Goal: Task Accomplishment & Management: Manage account settings

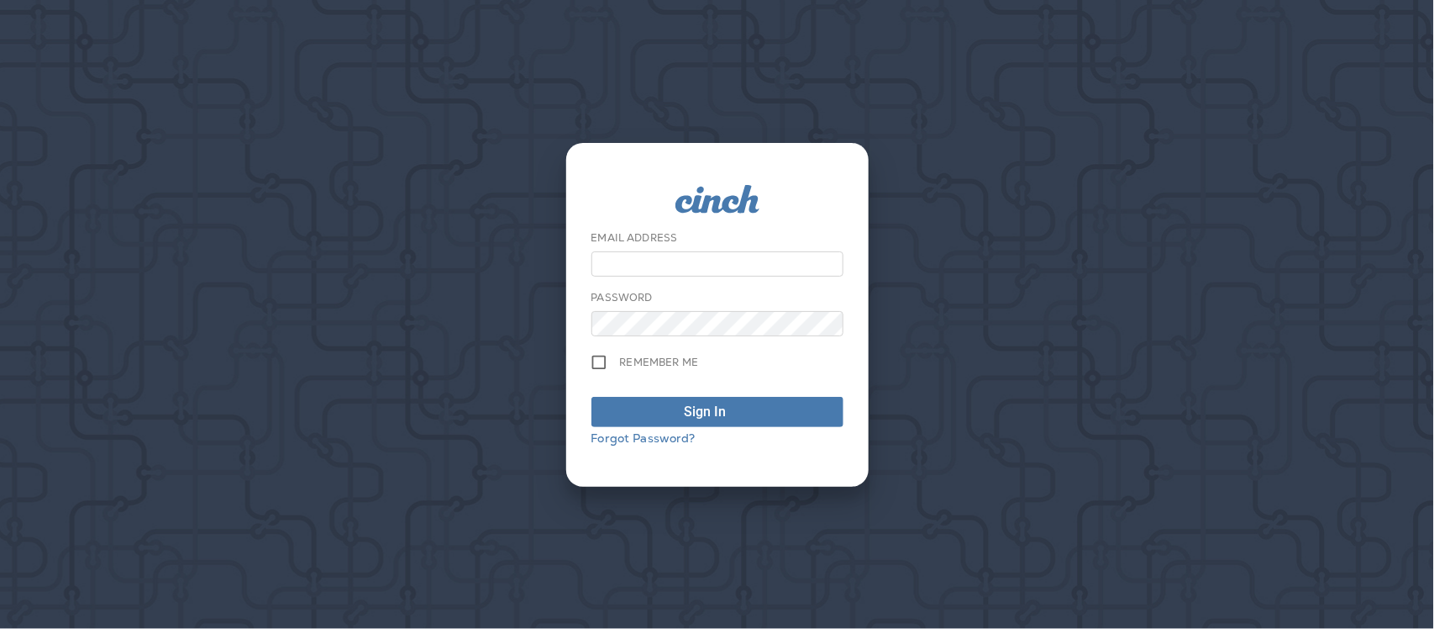
type input "**********"
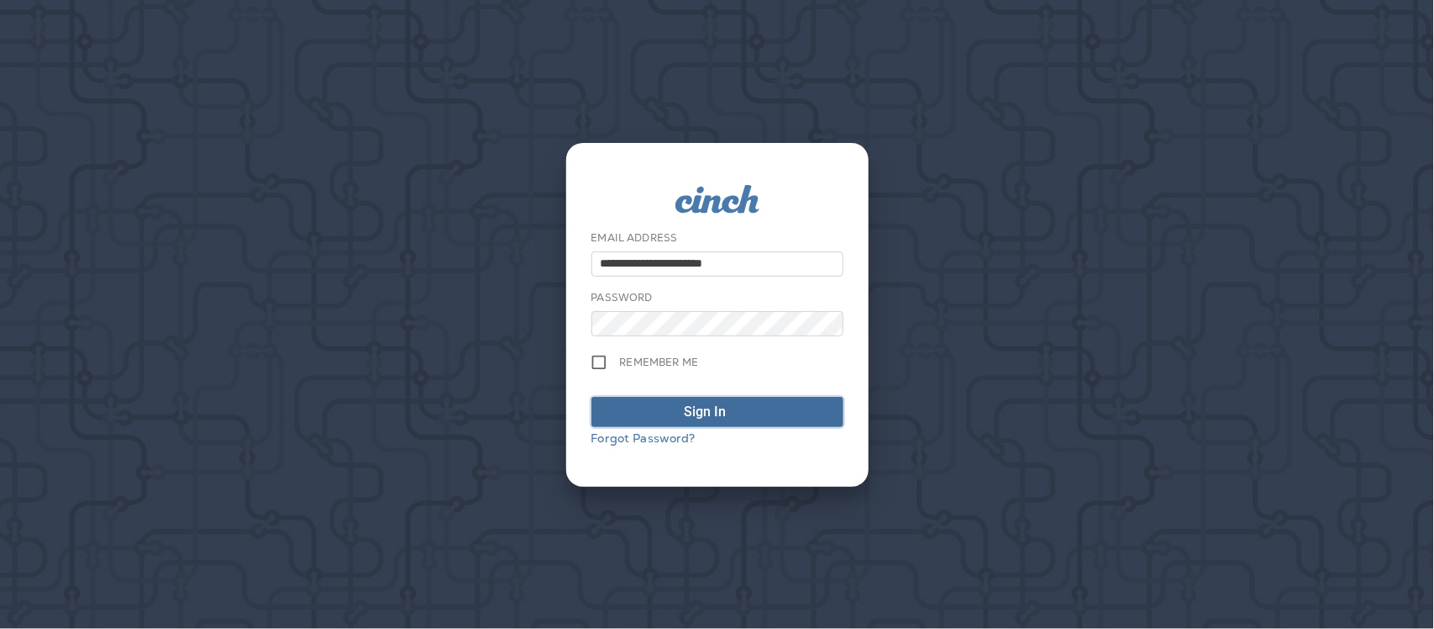
click at [760, 414] on span "Sign In" at bounding box center [718, 412] width 234 height 20
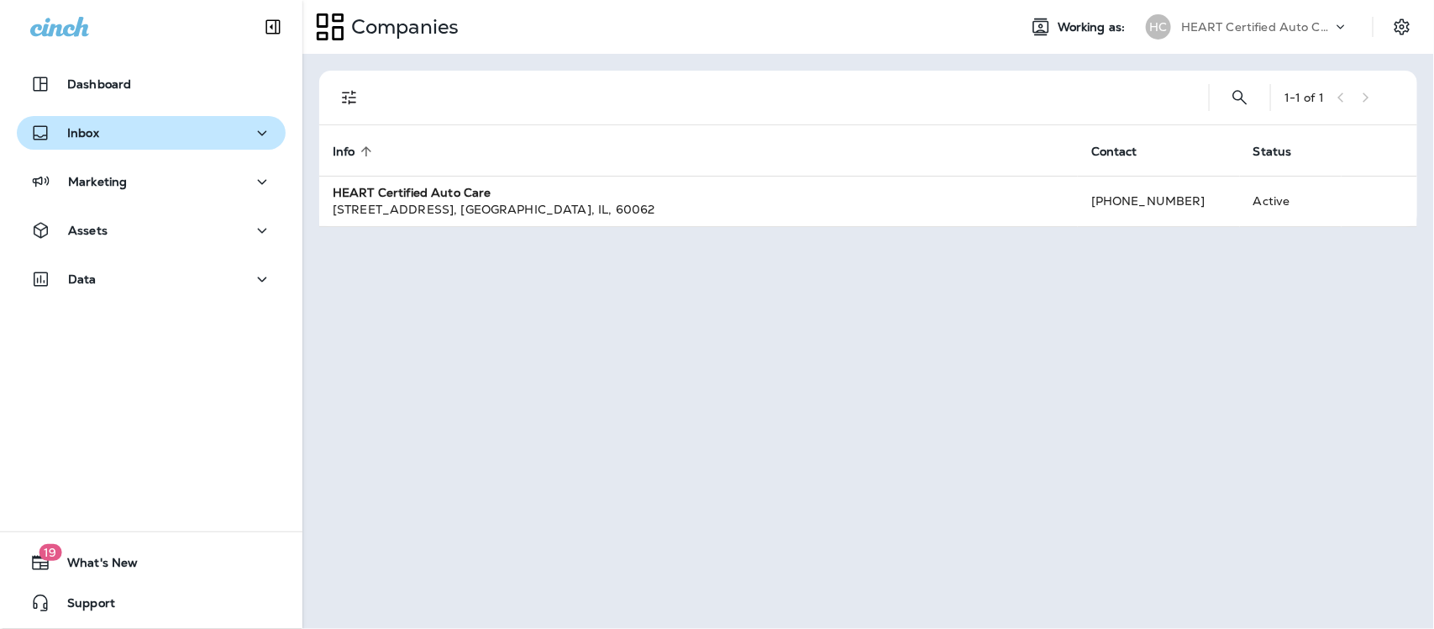
click at [95, 118] on button "Inbox" at bounding box center [151, 133] width 269 height 34
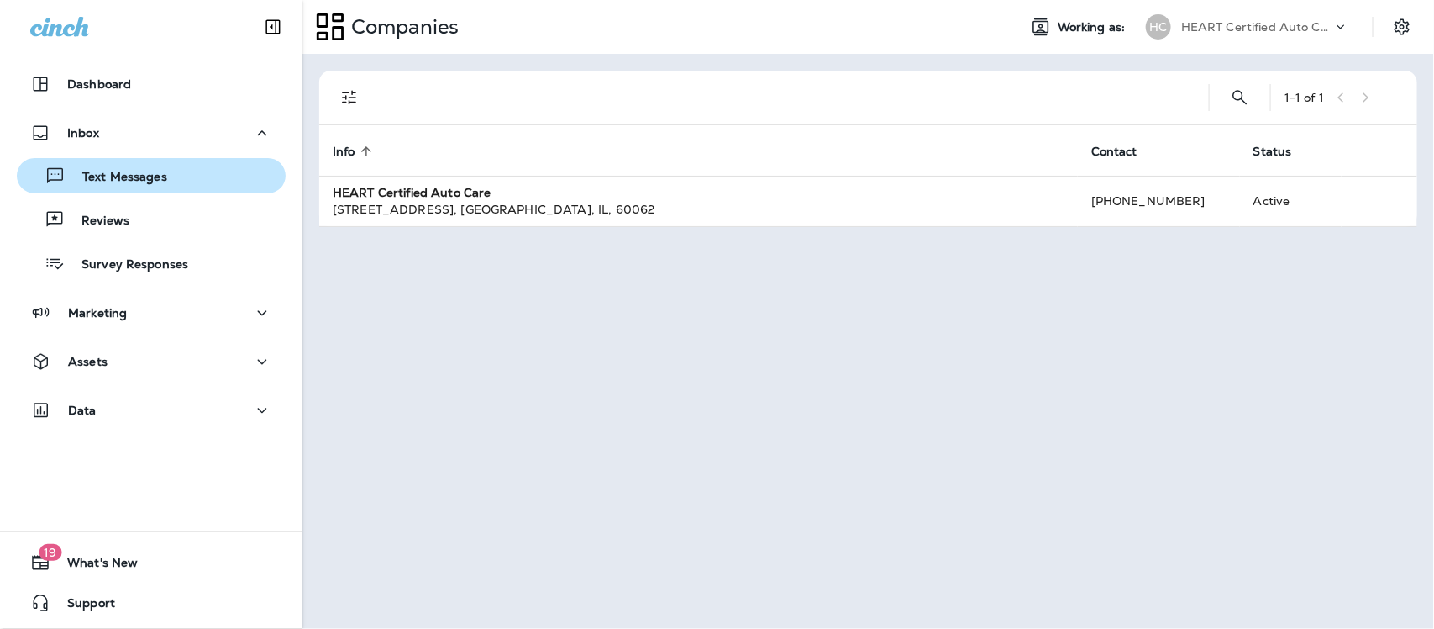
click at [102, 177] on p "Text Messages" at bounding box center [117, 178] width 102 height 16
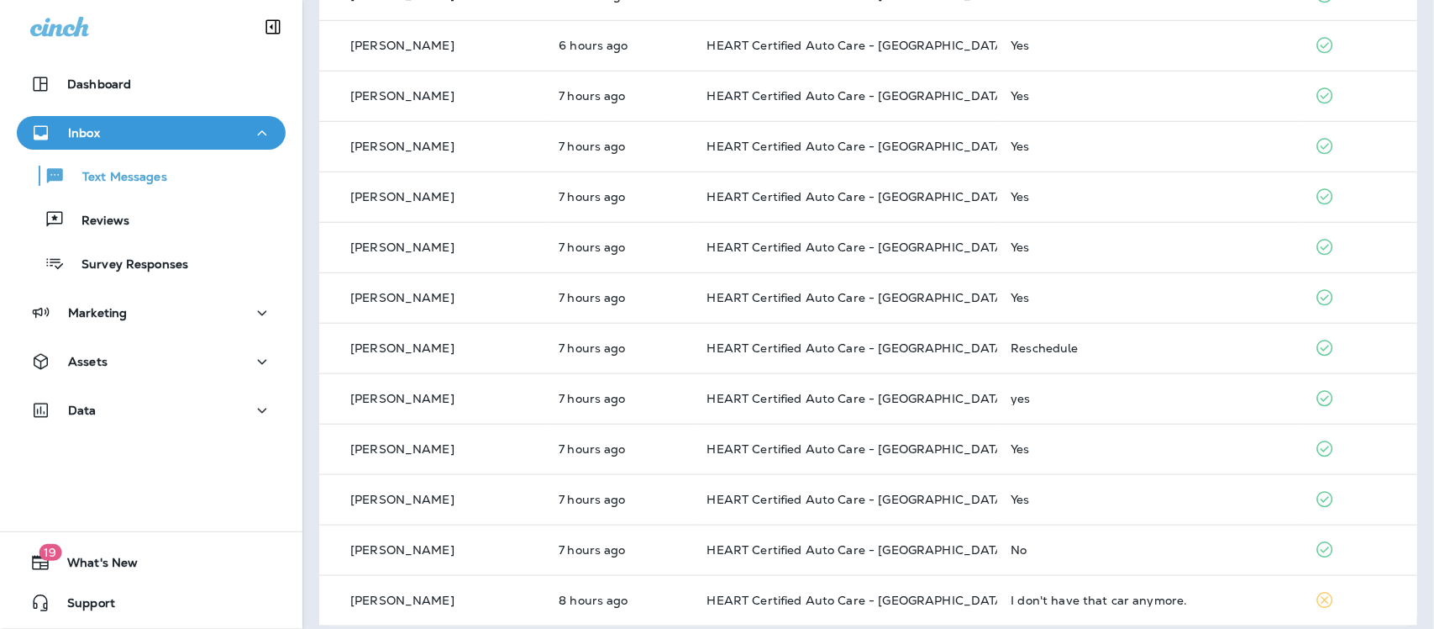
scroll to position [572, 0]
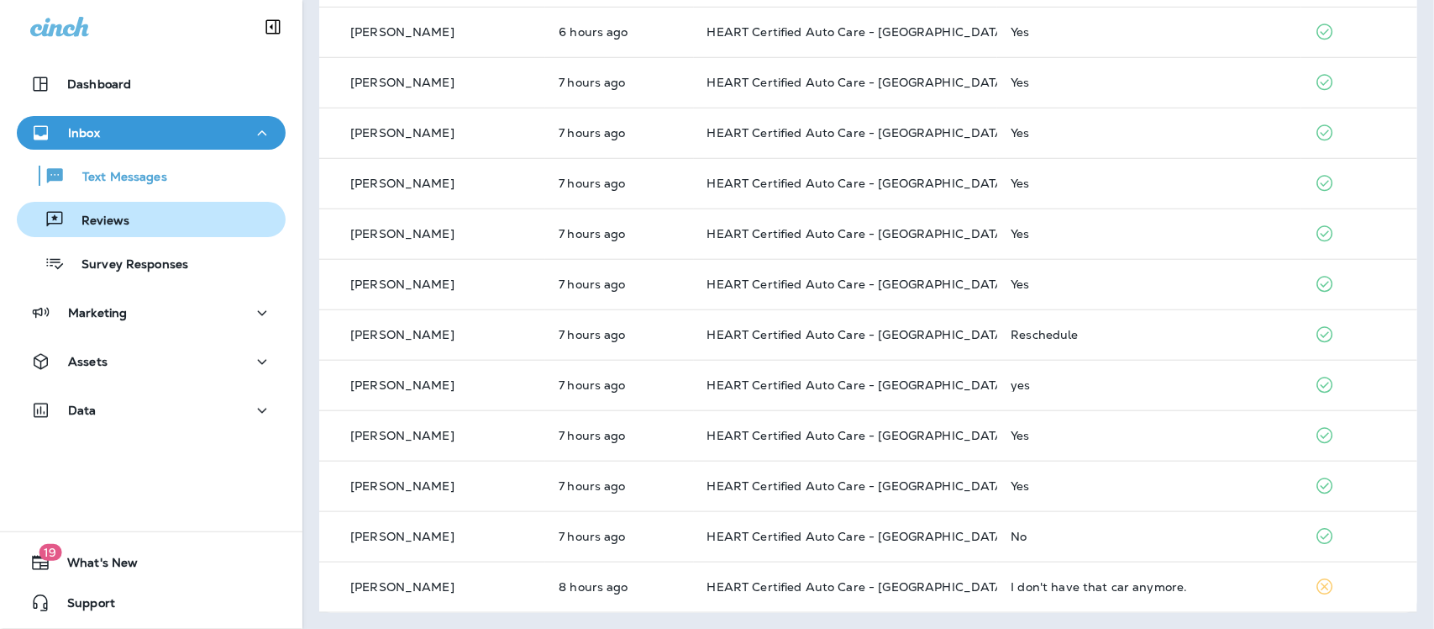
click at [106, 220] on p "Reviews" at bounding box center [97, 221] width 65 height 16
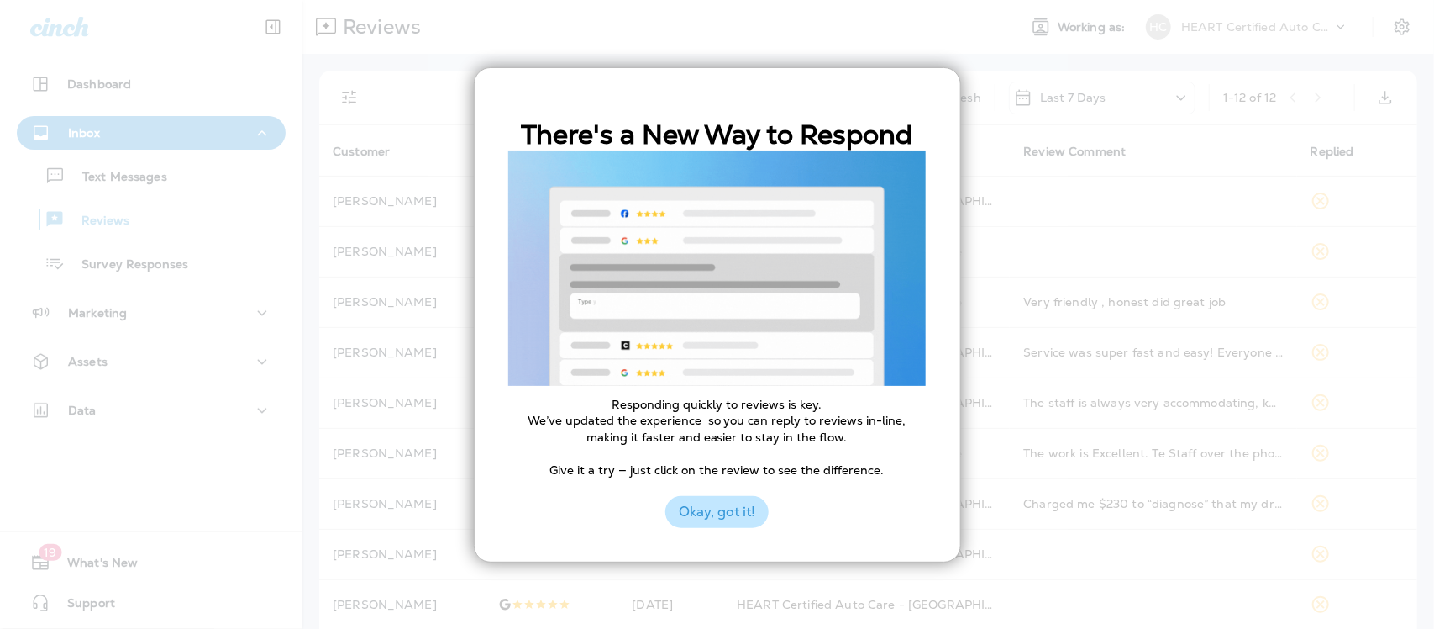
click at [721, 515] on button "Okay, got it!" at bounding box center [717, 512] width 103 height 32
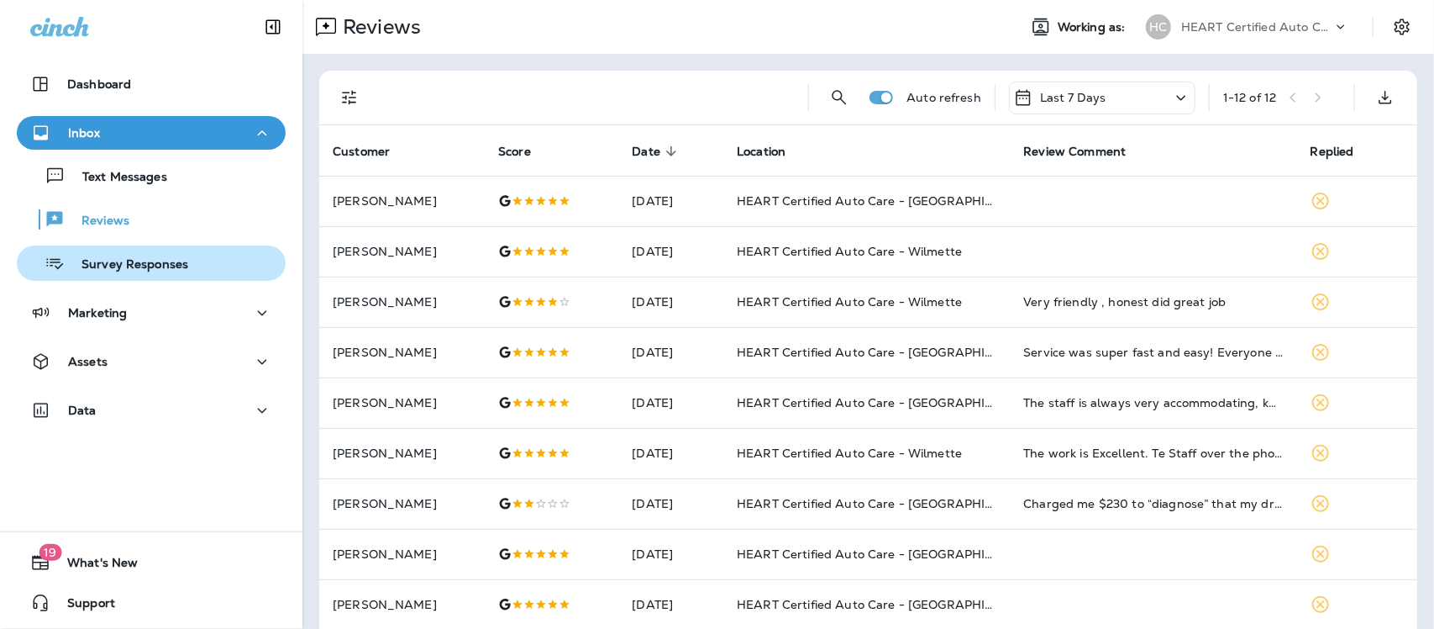
click at [81, 271] on p "Survey Responses" at bounding box center [127, 265] width 124 height 16
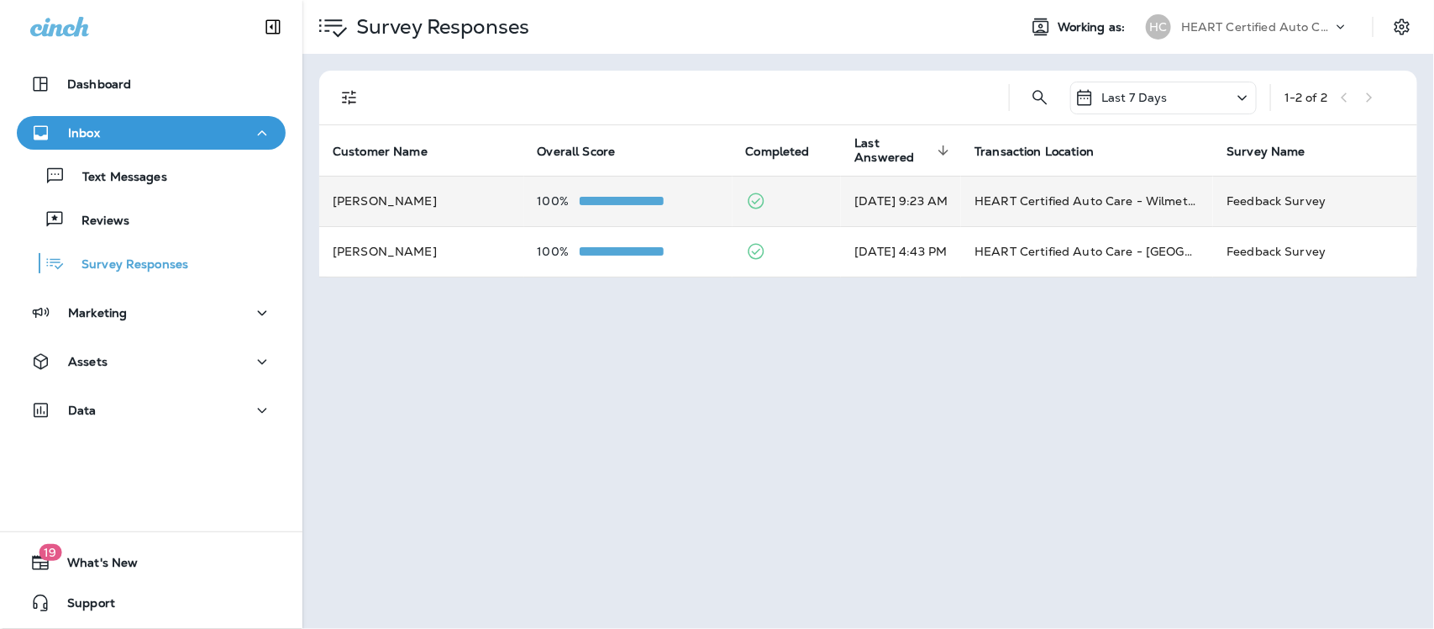
click at [345, 203] on td "Mike Busby" at bounding box center [421, 201] width 205 height 50
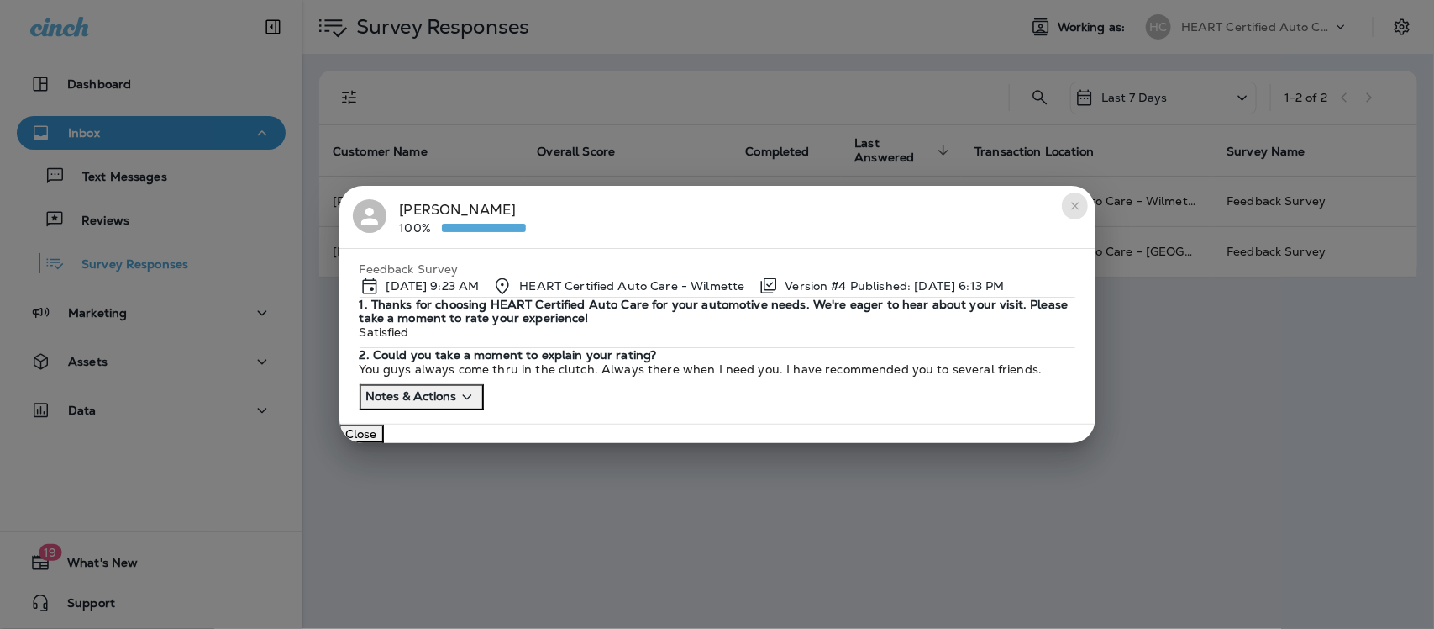
click at [1076, 199] on icon "close" at bounding box center [1075, 205] width 13 height 13
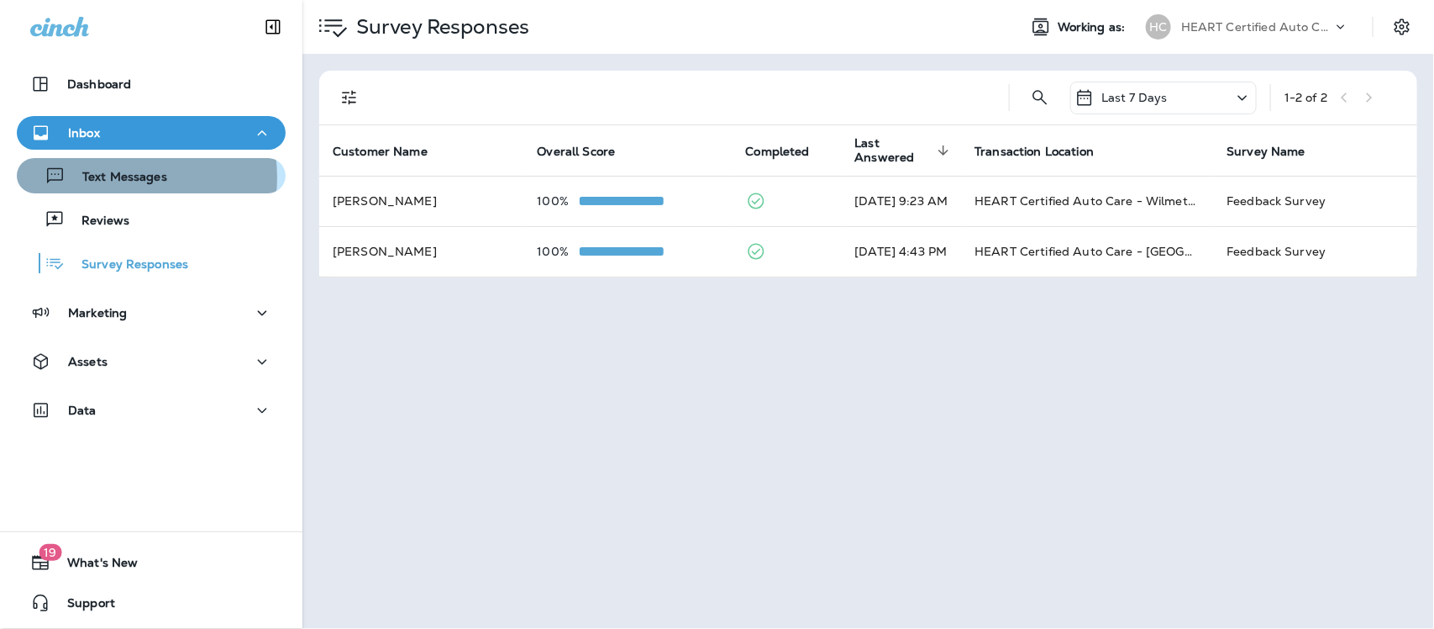
click at [111, 177] on p "Text Messages" at bounding box center [117, 178] width 102 height 16
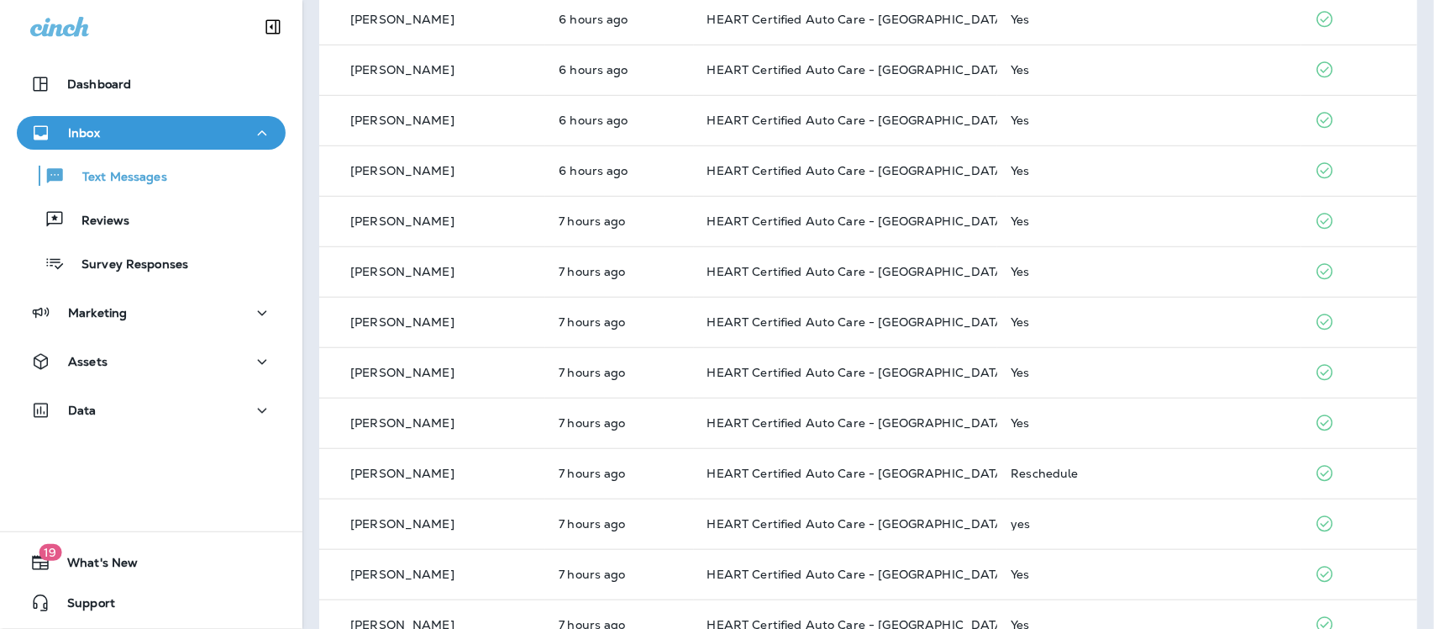
scroll to position [572, 0]
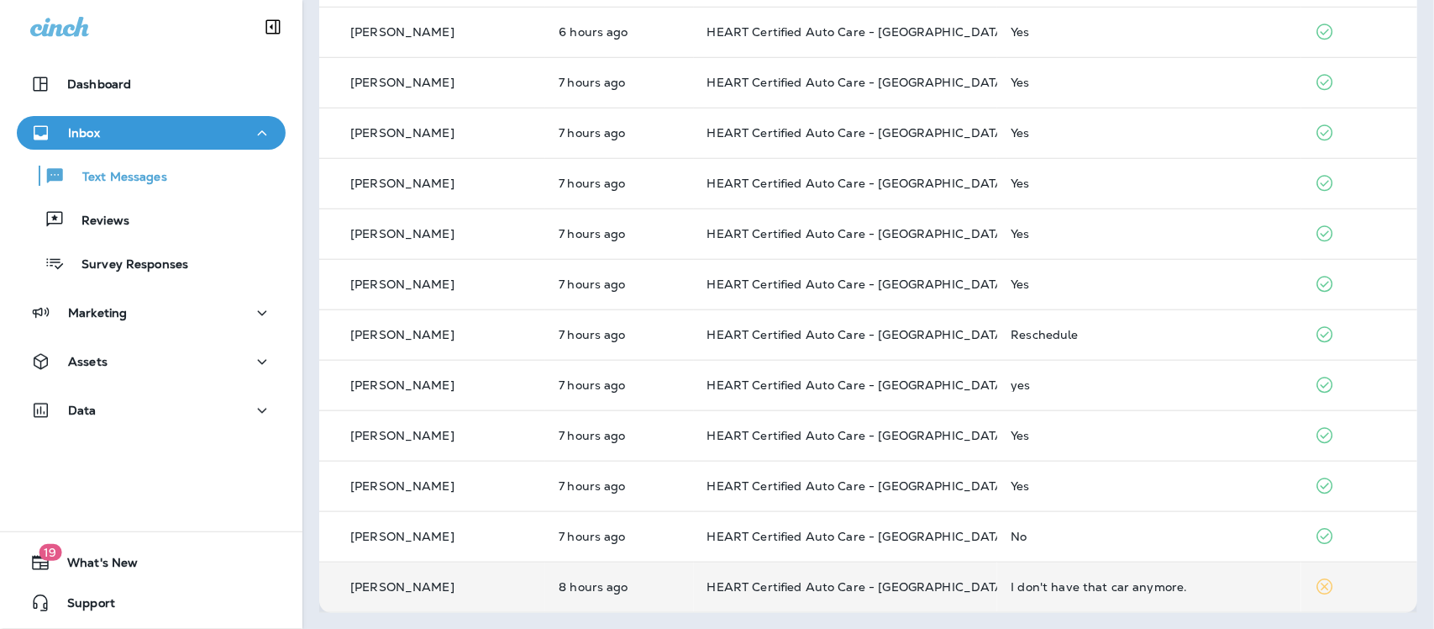
click at [1086, 590] on div "I don't have that car anymore." at bounding box center [1149, 586] width 277 height 13
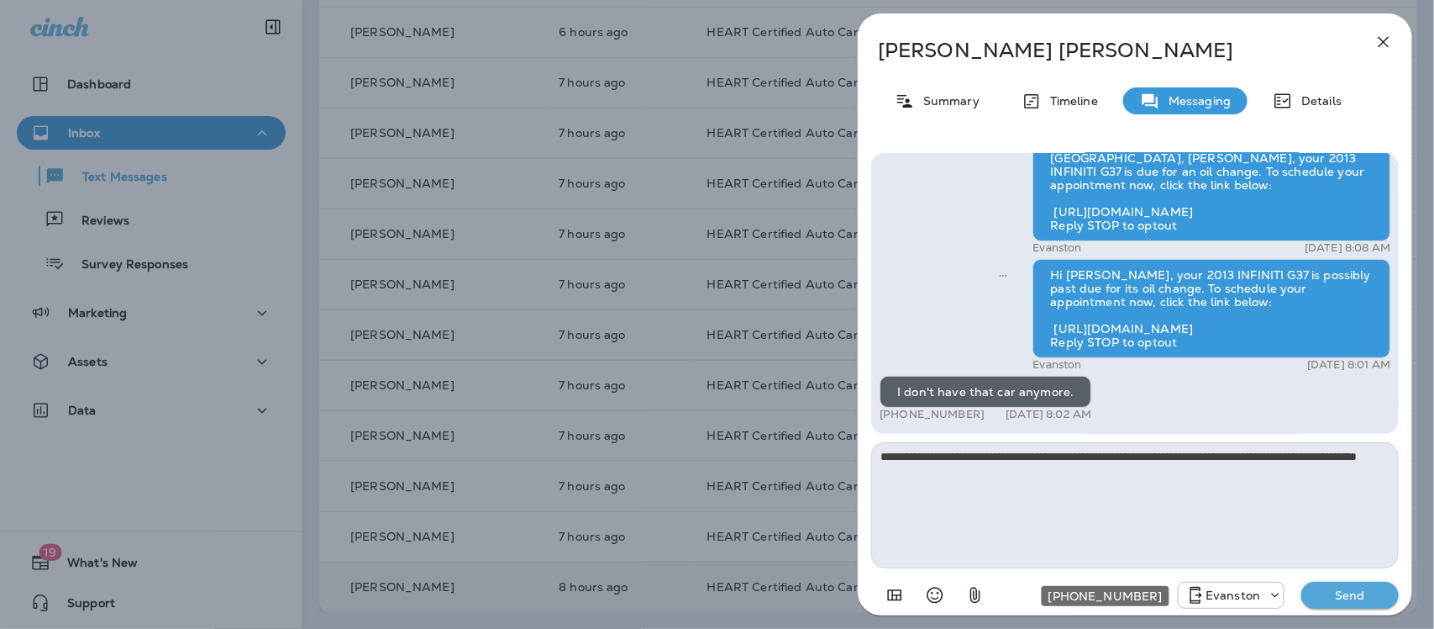
type textarea "**********"
click at [1258, 602] on p "Evanston" at bounding box center [1233, 594] width 55 height 13
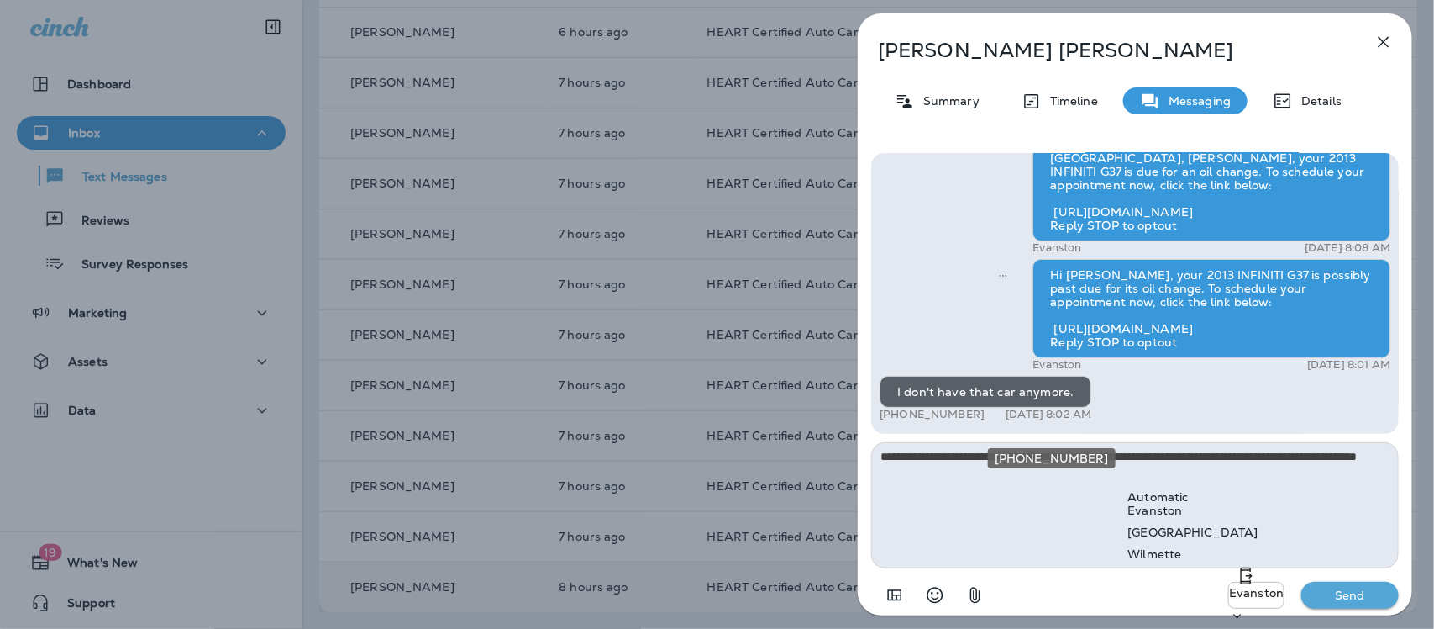
click at [1259, 503] on div "Evanston" at bounding box center [1194, 509] width 130 height 13
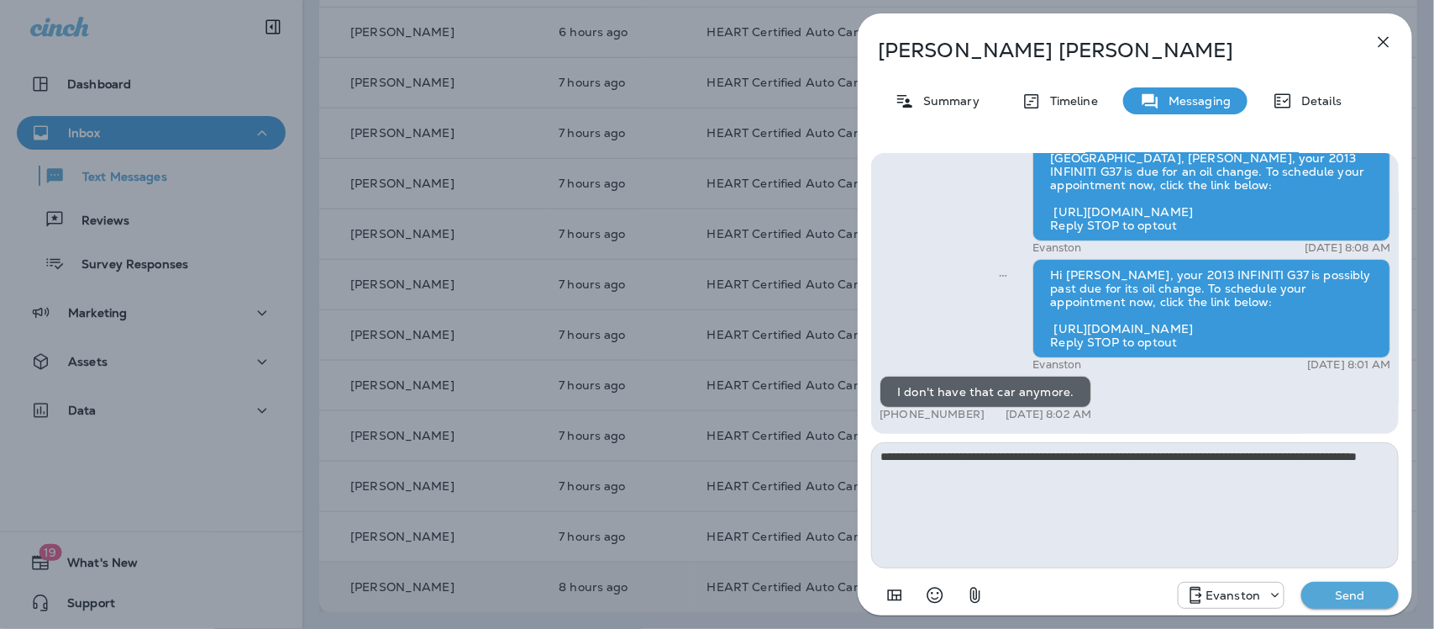
click at [1359, 599] on p "Send" at bounding box center [1350, 594] width 71 height 15
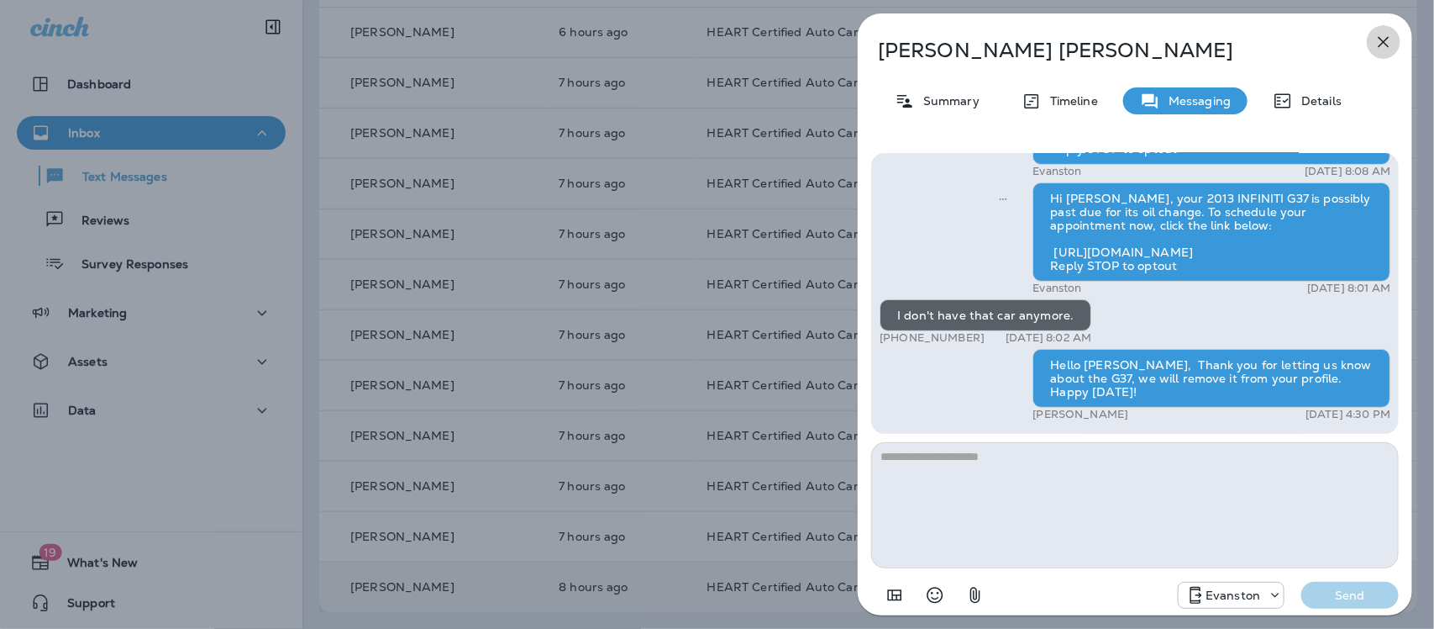
click at [1381, 47] on icon "button" at bounding box center [1384, 42] width 20 height 20
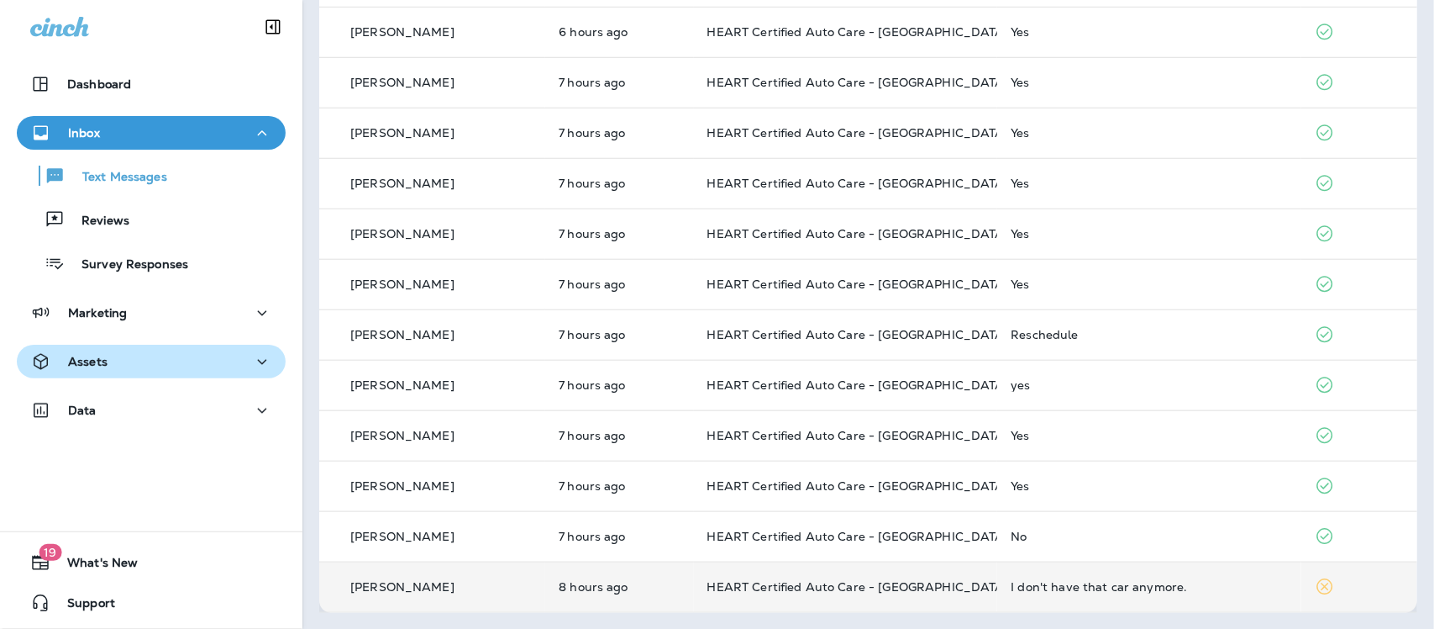
click at [182, 363] on div "Assets" at bounding box center [151, 361] width 242 height 21
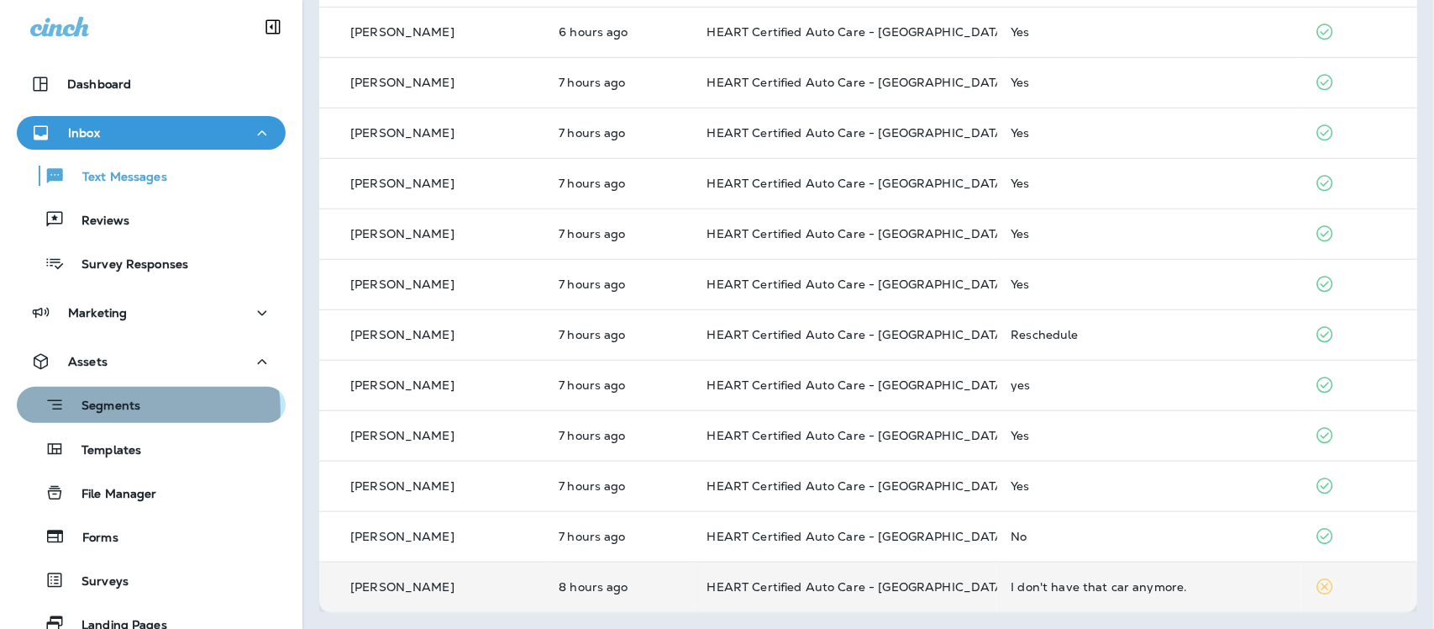
click at [147, 409] on div "Segments" at bounding box center [151, 405] width 255 height 26
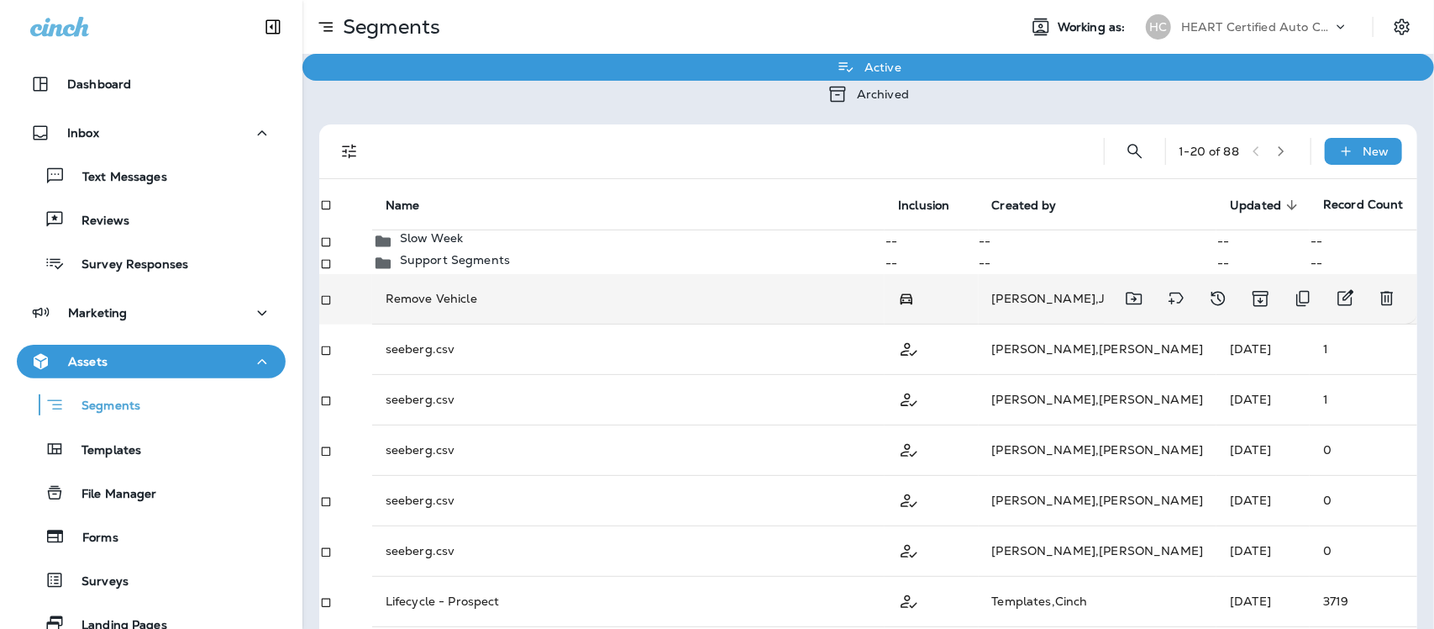
click at [454, 324] on td "Remove Vehicle" at bounding box center [628, 299] width 513 height 50
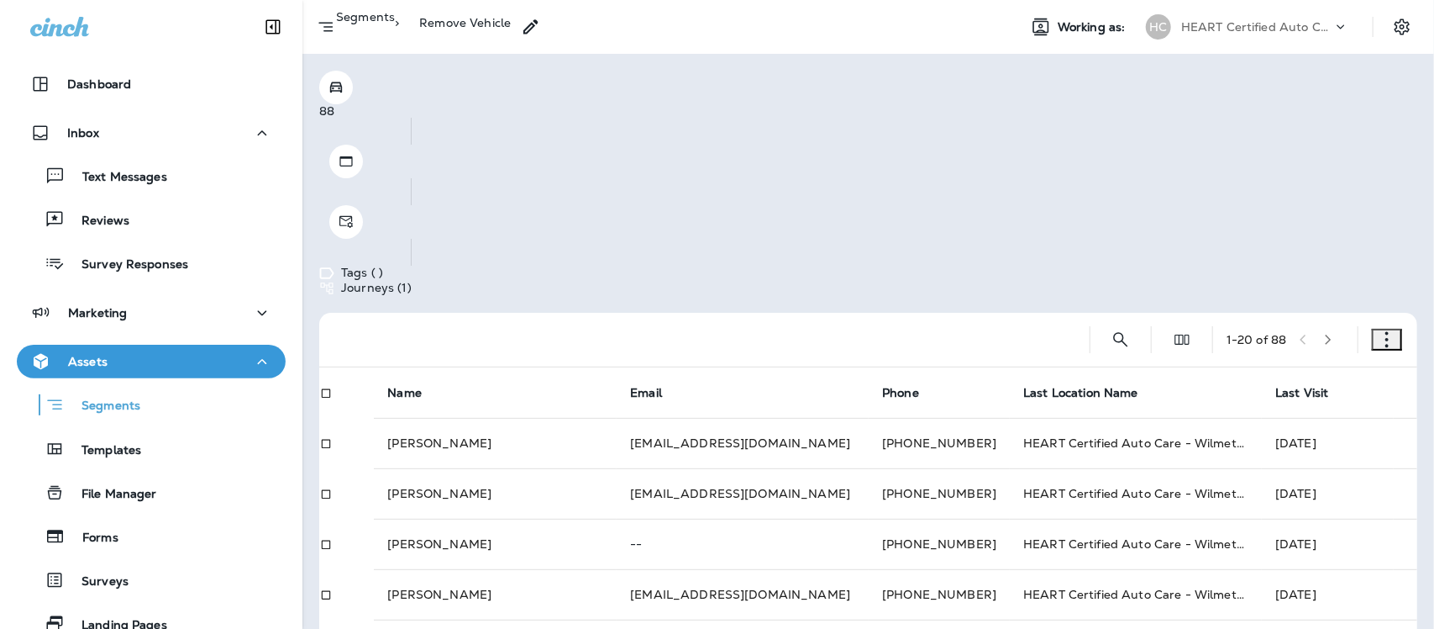
click at [1379, 331] on icon "button" at bounding box center [1387, 339] width 17 height 17
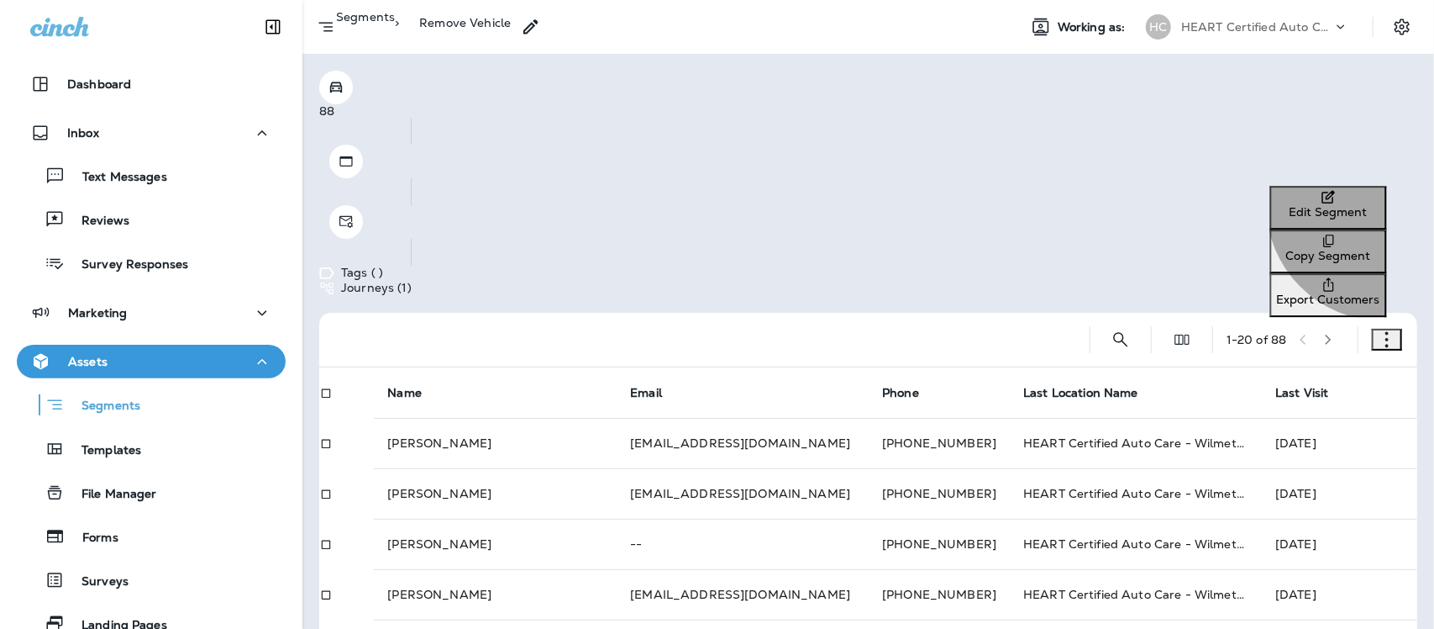
click at [1298, 211] on p "Edit Segment" at bounding box center [1328, 211] width 103 height 13
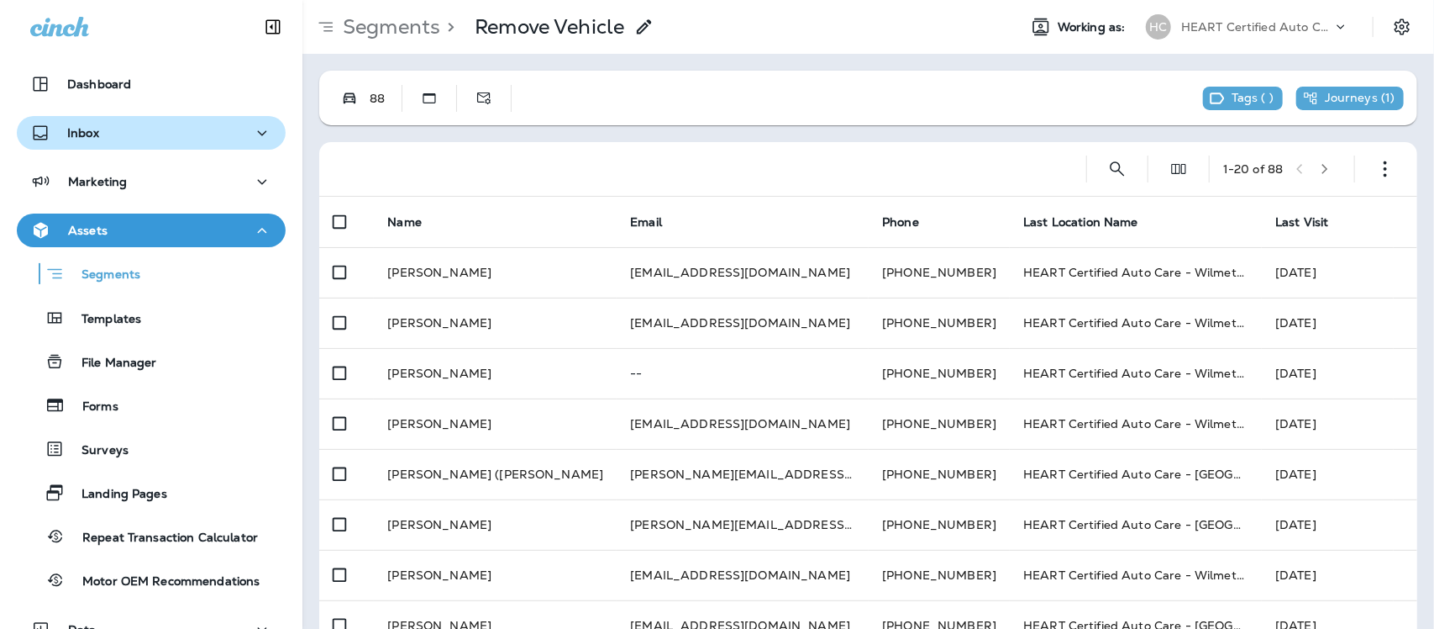
click at [111, 137] on div "Inbox" at bounding box center [151, 133] width 242 height 21
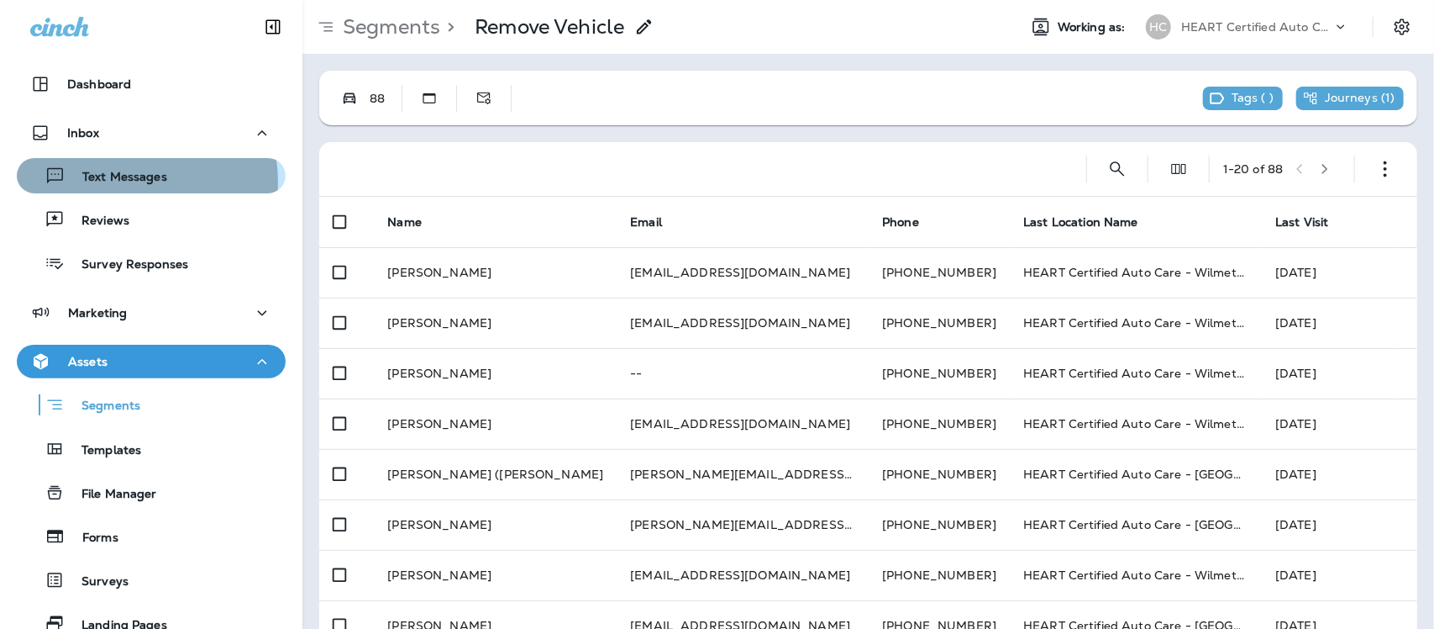
click at [124, 182] on p "Text Messages" at bounding box center [117, 178] width 102 height 16
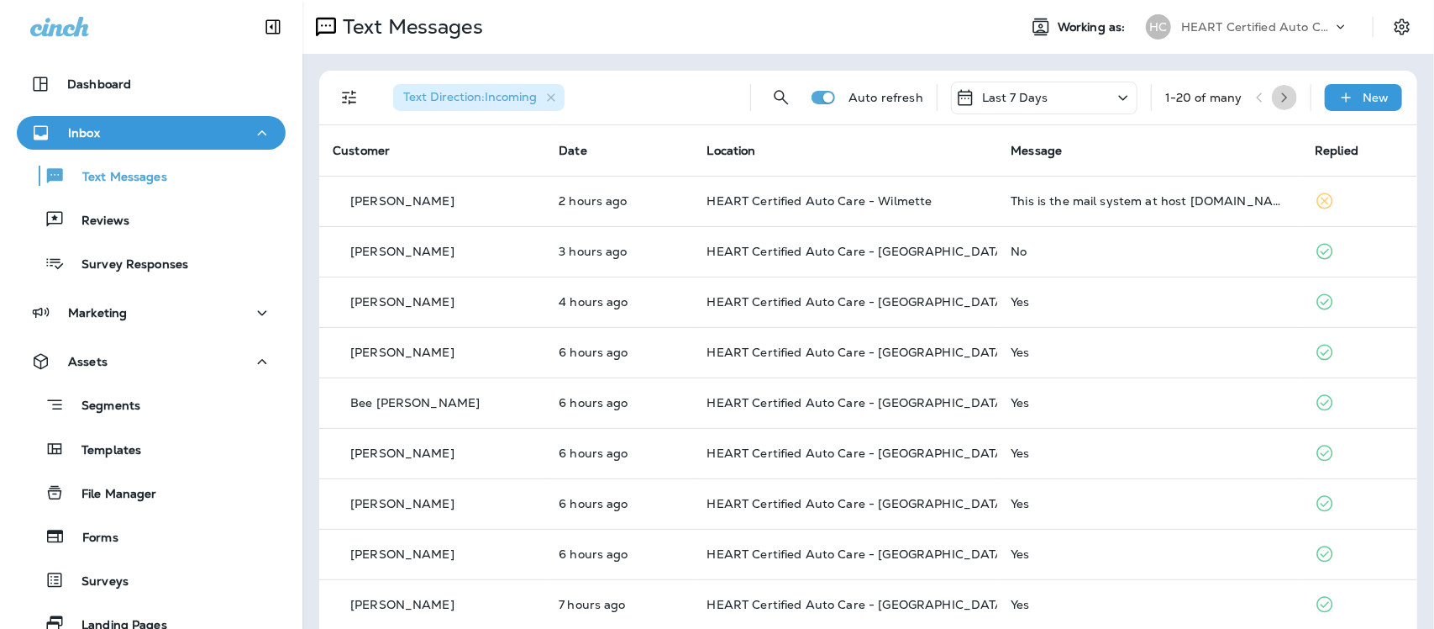
click at [1279, 103] on icon "button" at bounding box center [1285, 98] width 12 height 12
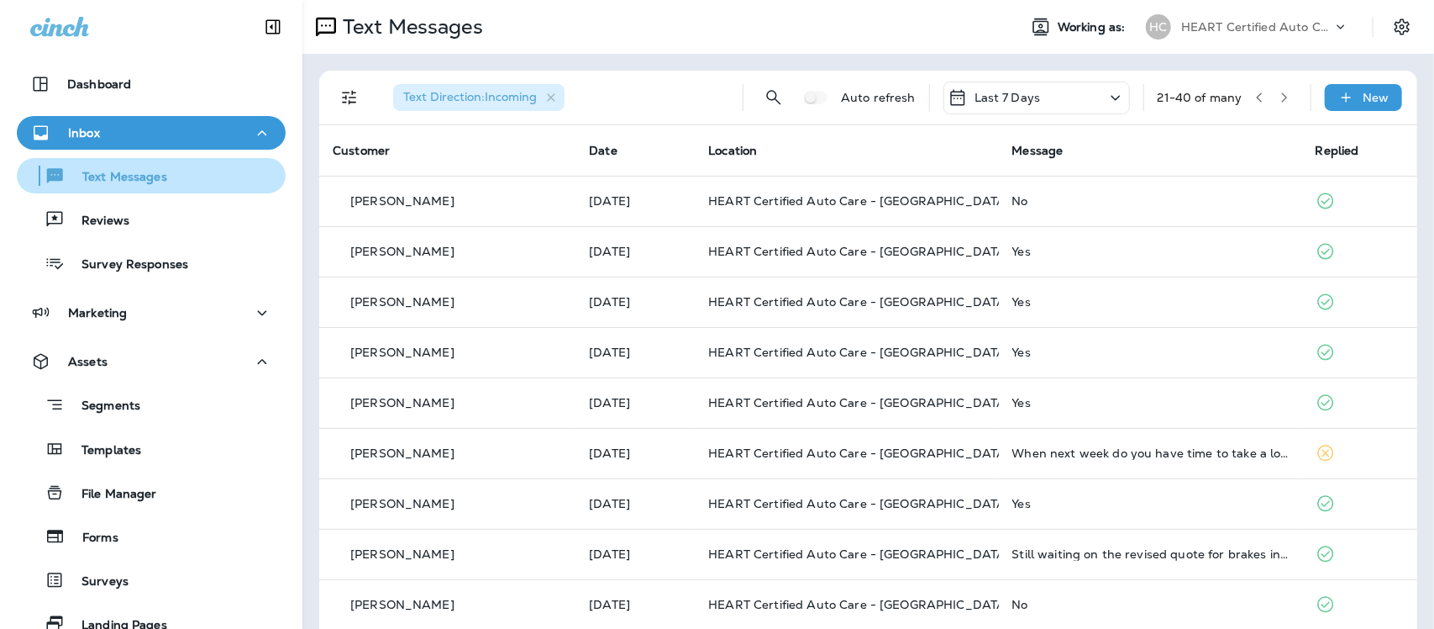
click at [147, 179] on p "Text Messages" at bounding box center [117, 178] width 102 height 16
